Goal: Task Accomplishment & Management: Manage account settings

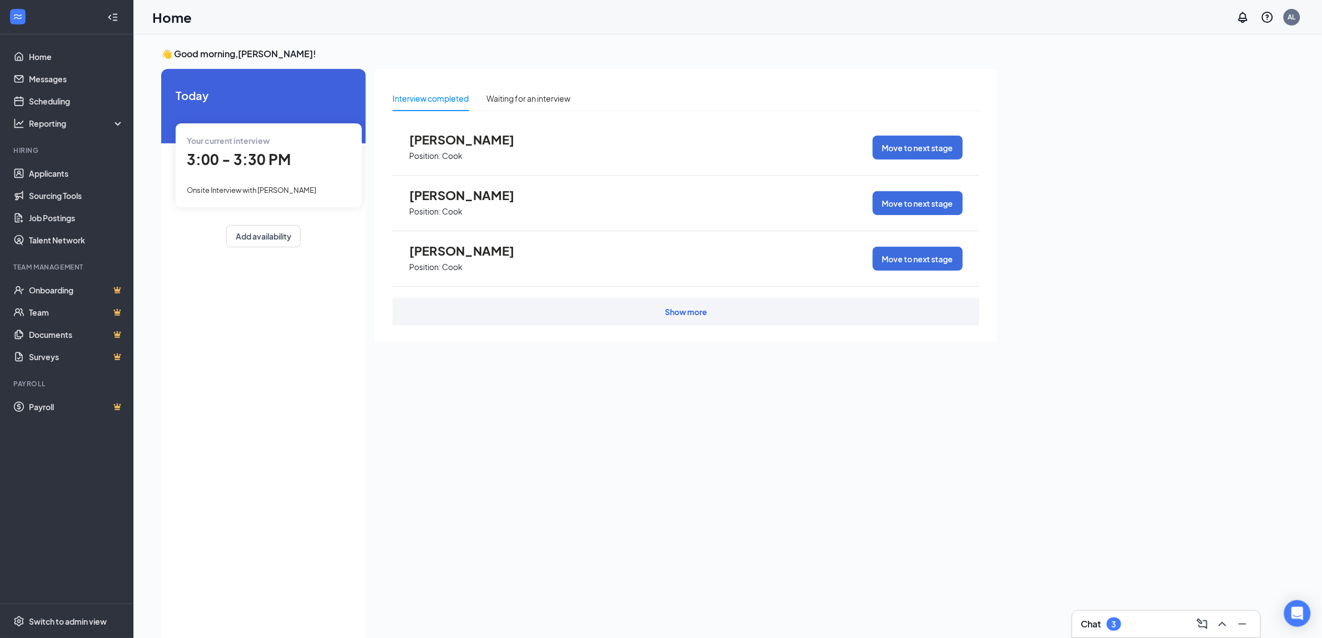
click at [282, 182] on div "Your current interview 3:00 - 3:30 PM Onsite Interview with [PERSON_NAME]" at bounding box center [269, 164] width 186 height 83
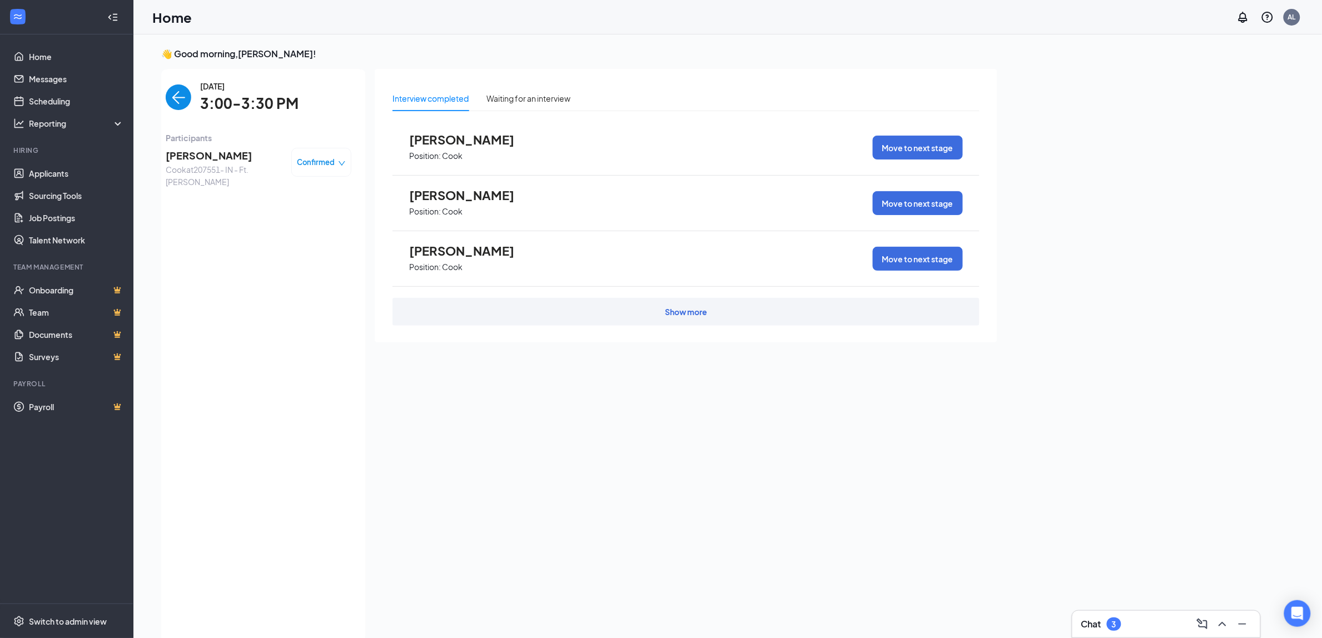
scroll to position [4, 0]
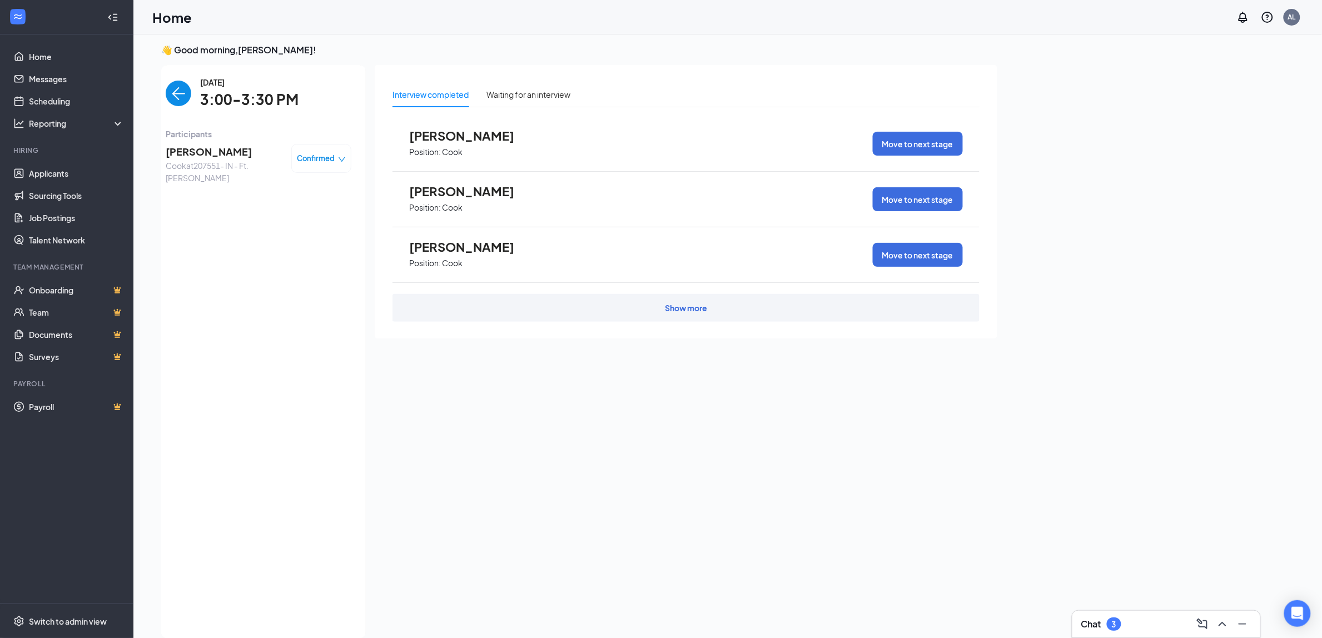
click at [312, 157] on span "Confirmed" at bounding box center [316, 158] width 38 height 11
click at [182, 146] on span "[PERSON_NAME]" at bounding box center [224, 152] width 117 height 16
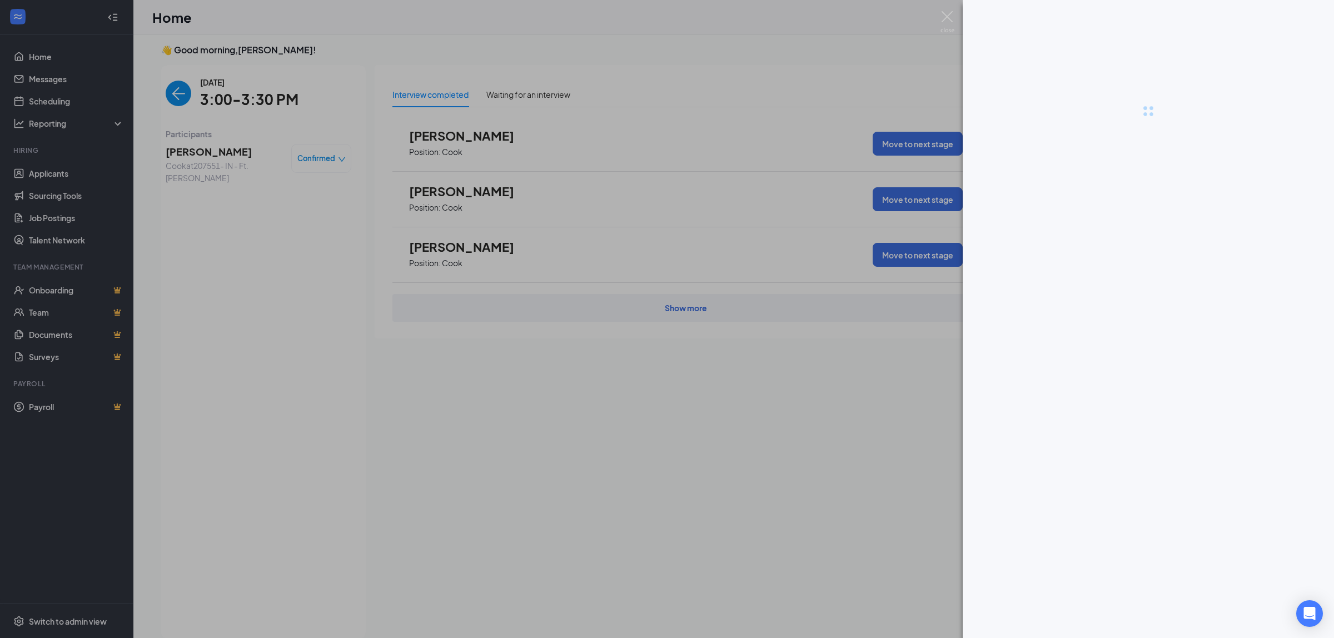
click at [182, 146] on div at bounding box center [667, 319] width 1334 height 638
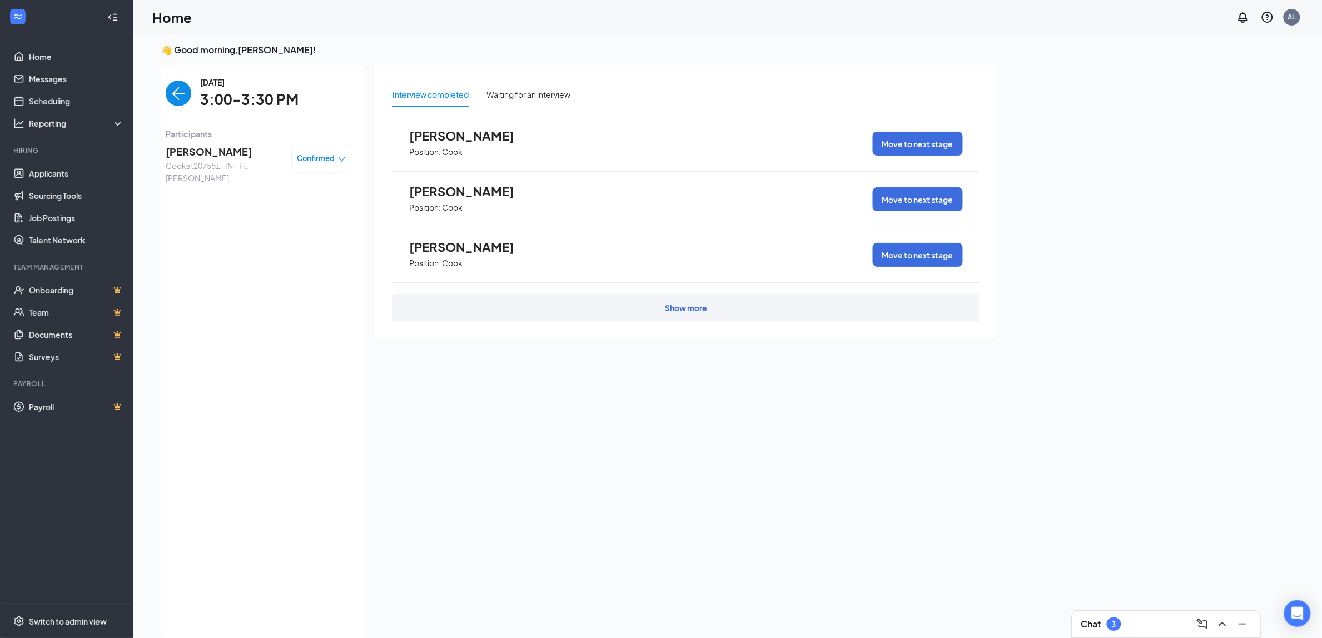
click at [178, 94] on img "back-button" at bounding box center [179, 94] width 26 height 26
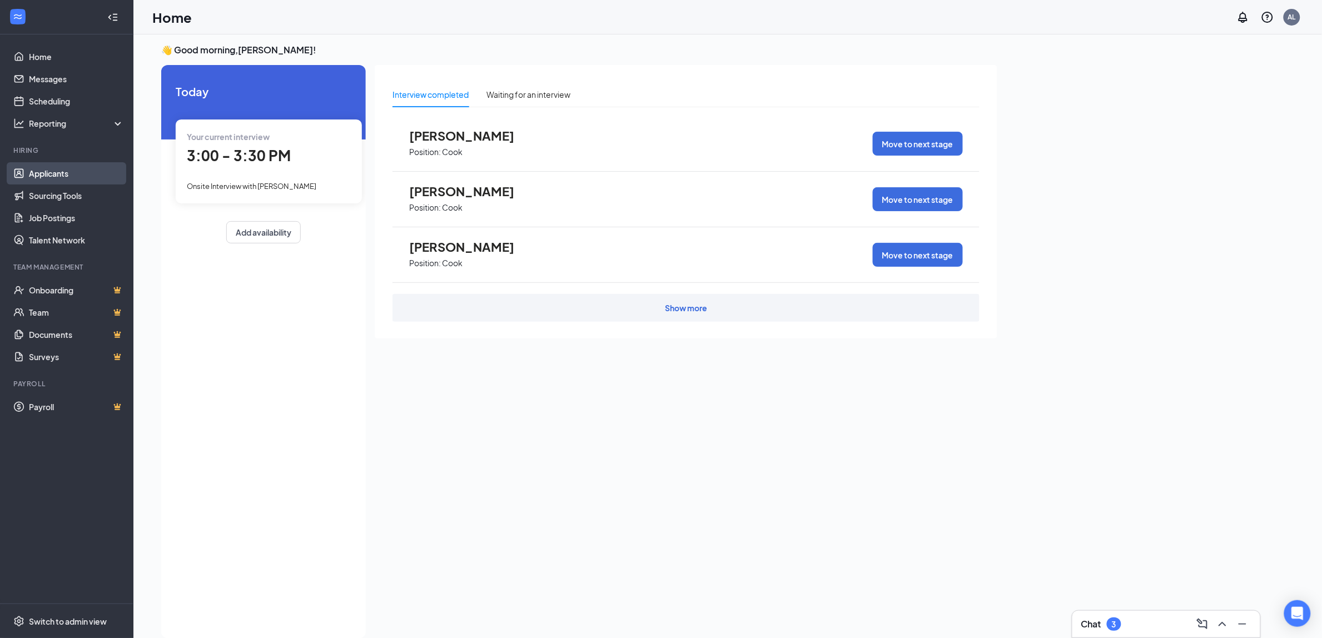
click at [67, 175] on link "Applicants" at bounding box center [76, 173] width 95 height 22
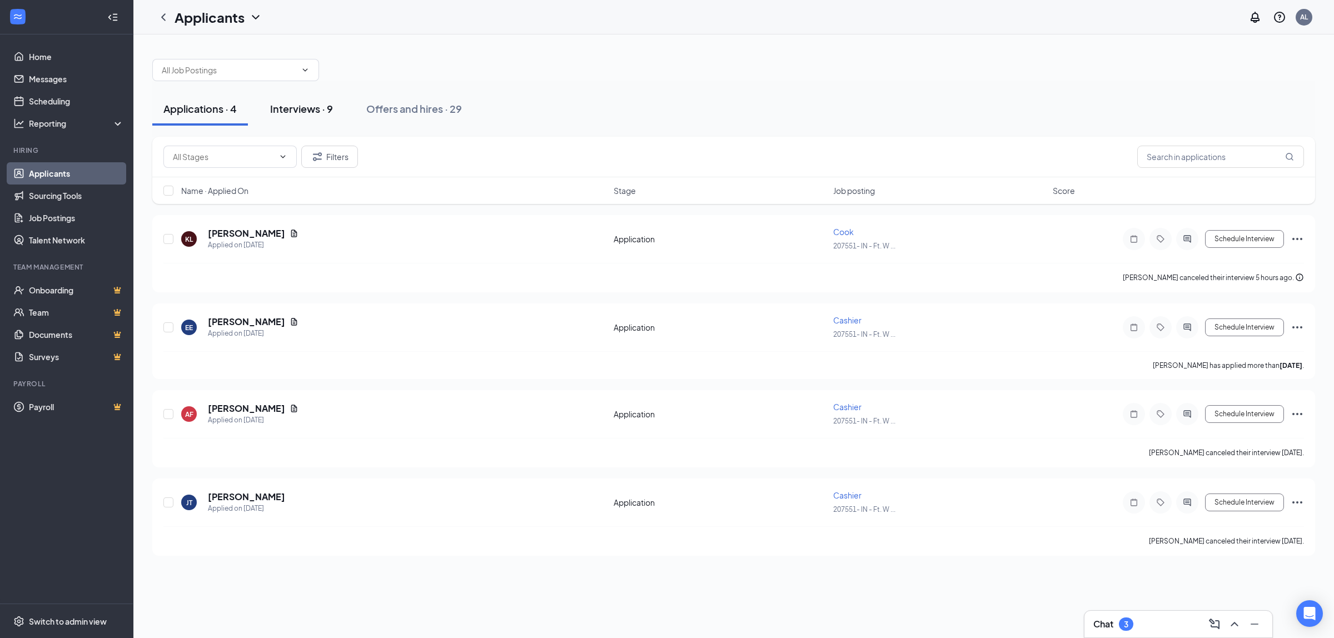
click at [289, 117] on button "Interviews · 9" at bounding box center [301, 108] width 85 height 33
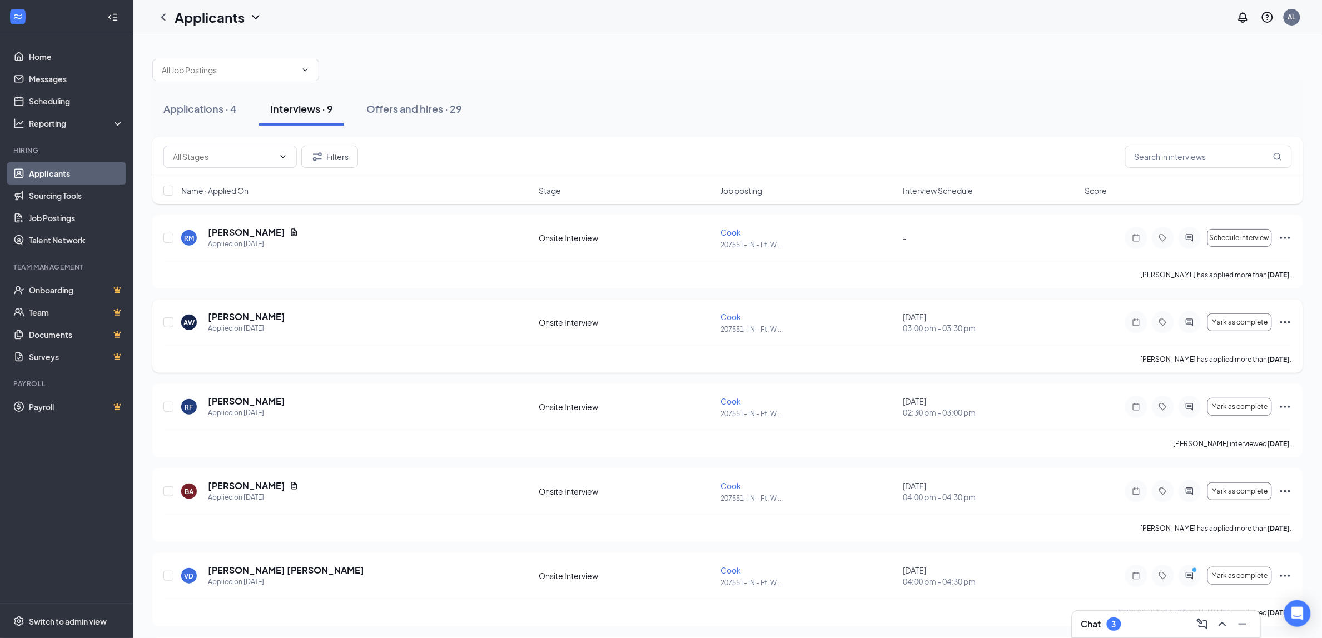
click at [1295, 322] on div "[PERSON_NAME] Applied on [DATE] Onsite Interview Cook 207551- IN - Ft. W ... [D…" at bounding box center [727, 336] width 1151 height 73
click at [1290, 326] on icon "Ellipses" at bounding box center [1285, 322] width 13 height 13
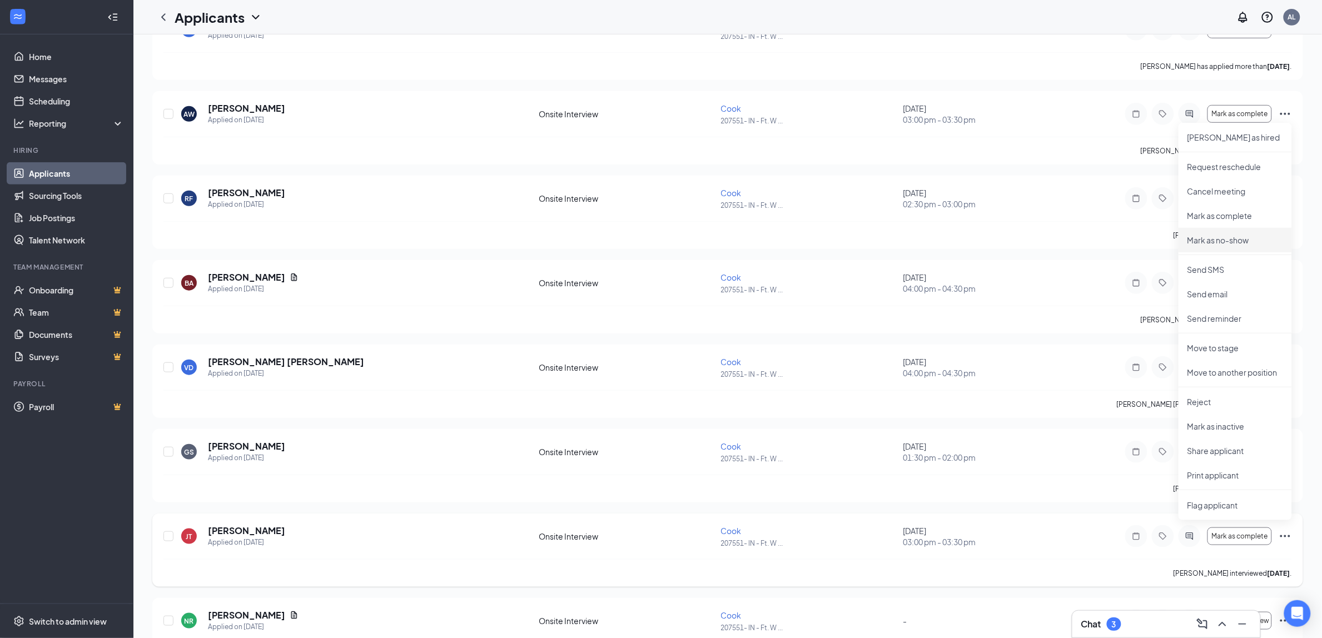
scroll to position [278, 0]
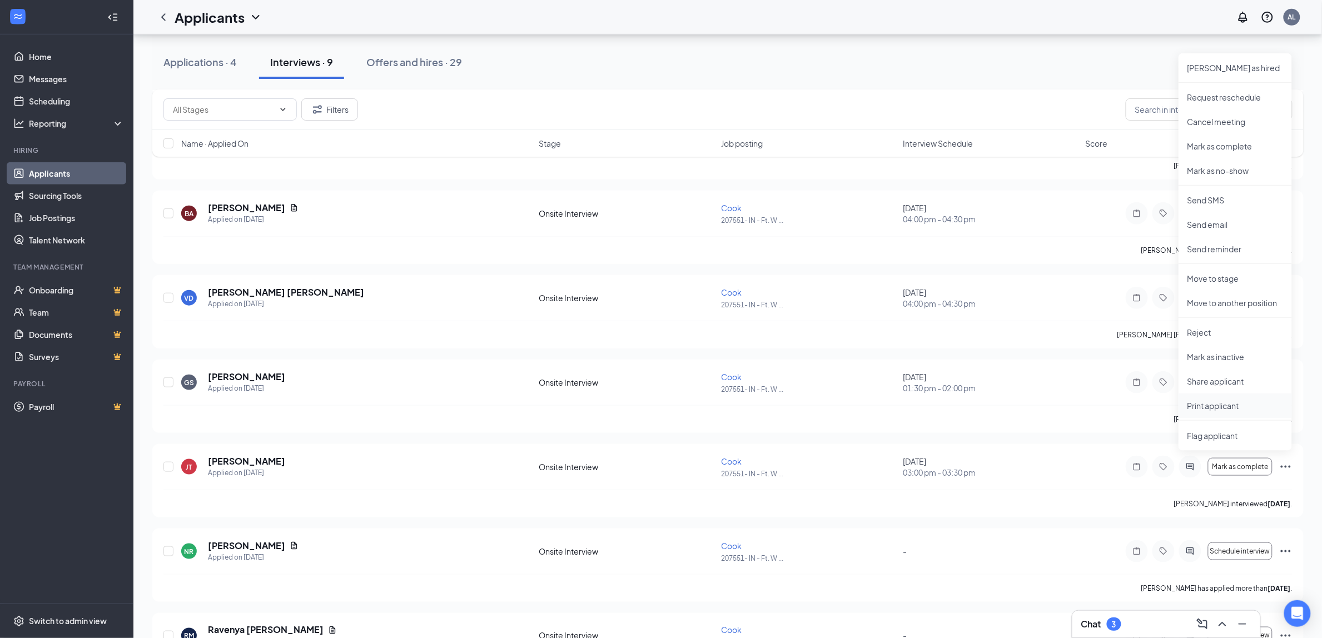
click at [1225, 406] on p "Print applicant" at bounding box center [1235, 405] width 96 height 11
